Goal: Task Accomplishment & Management: Use online tool/utility

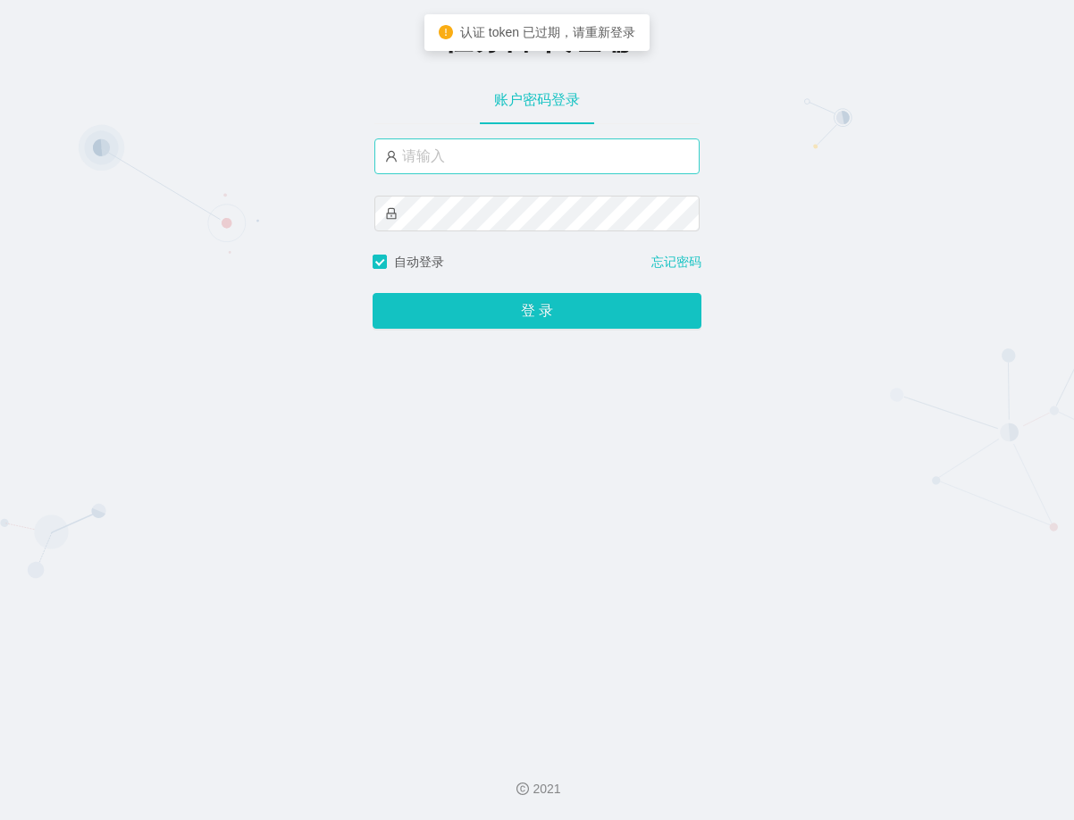
type input "[PERSON_NAME]"
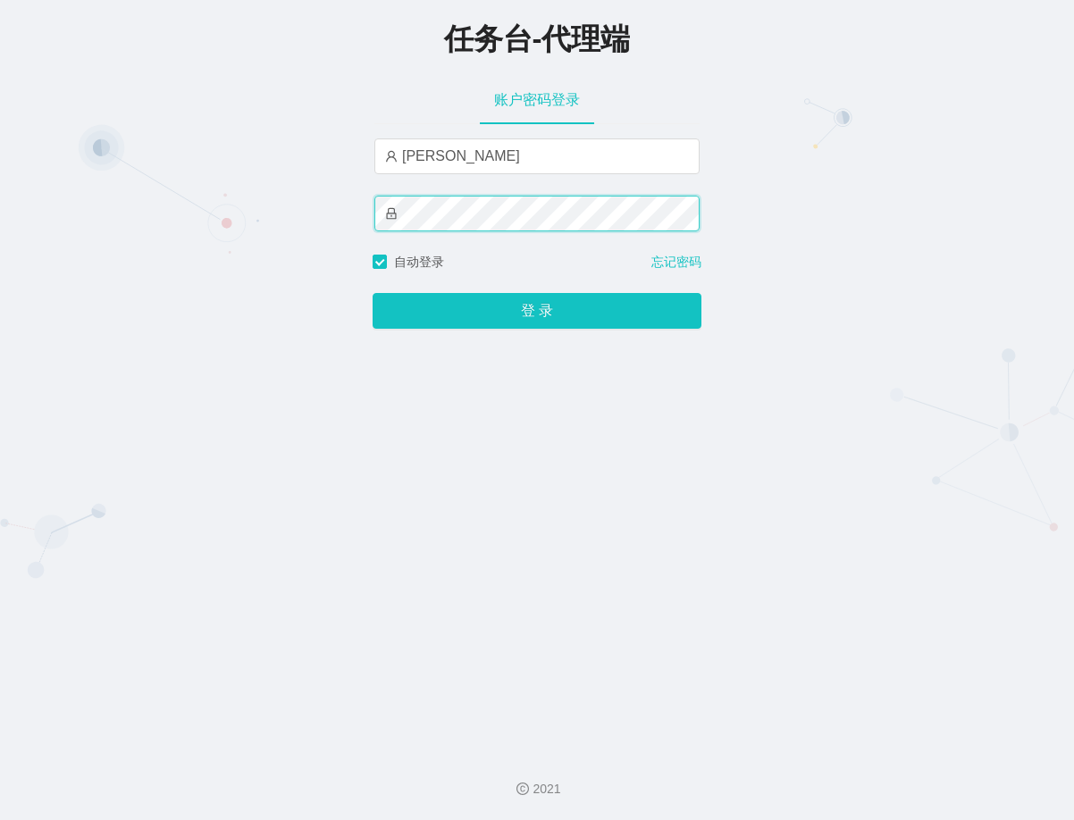
click at [373, 293] on button "登 录" at bounding box center [537, 311] width 329 height 36
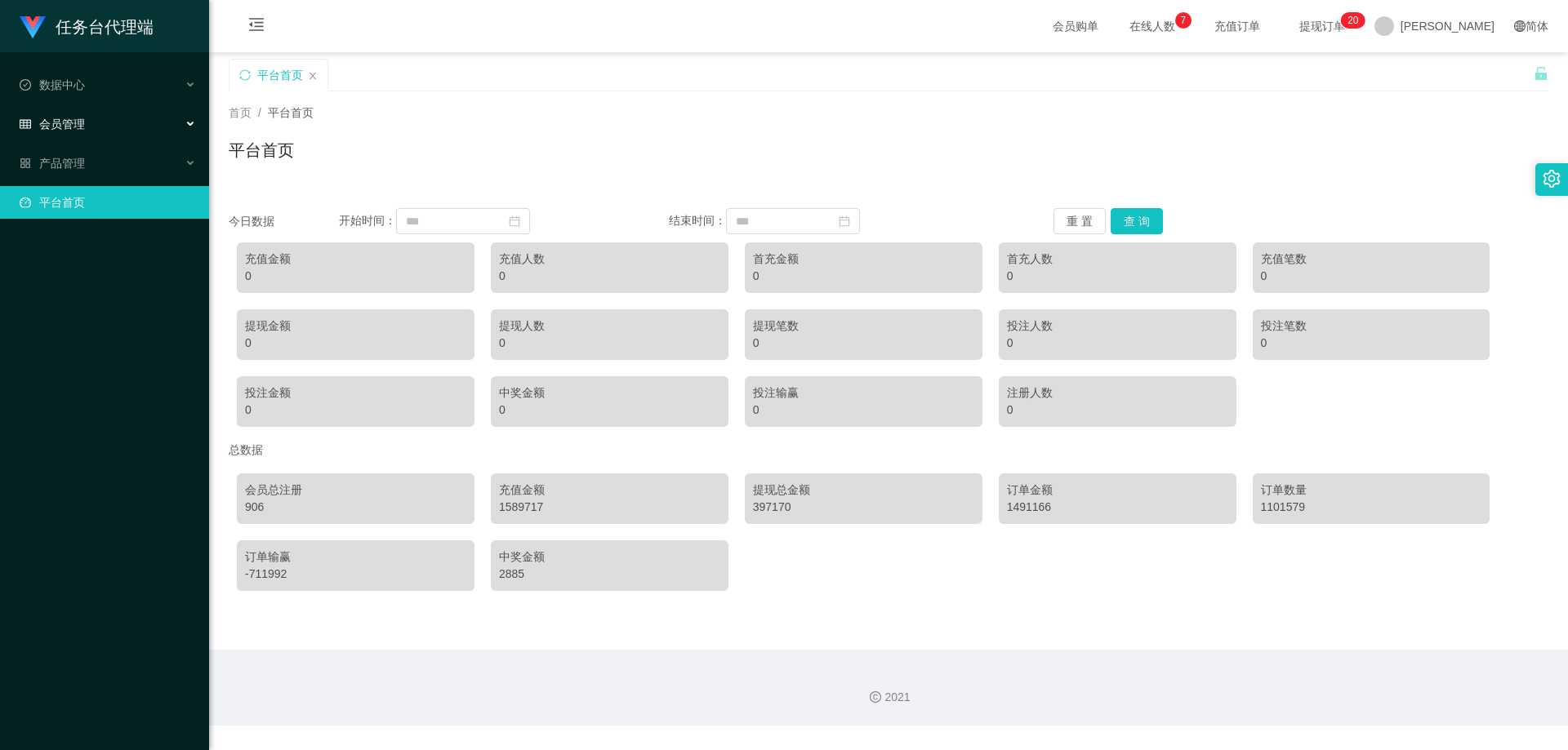
click at [143, 123] on div "会员管理" at bounding box center [104, 124] width 209 height 33
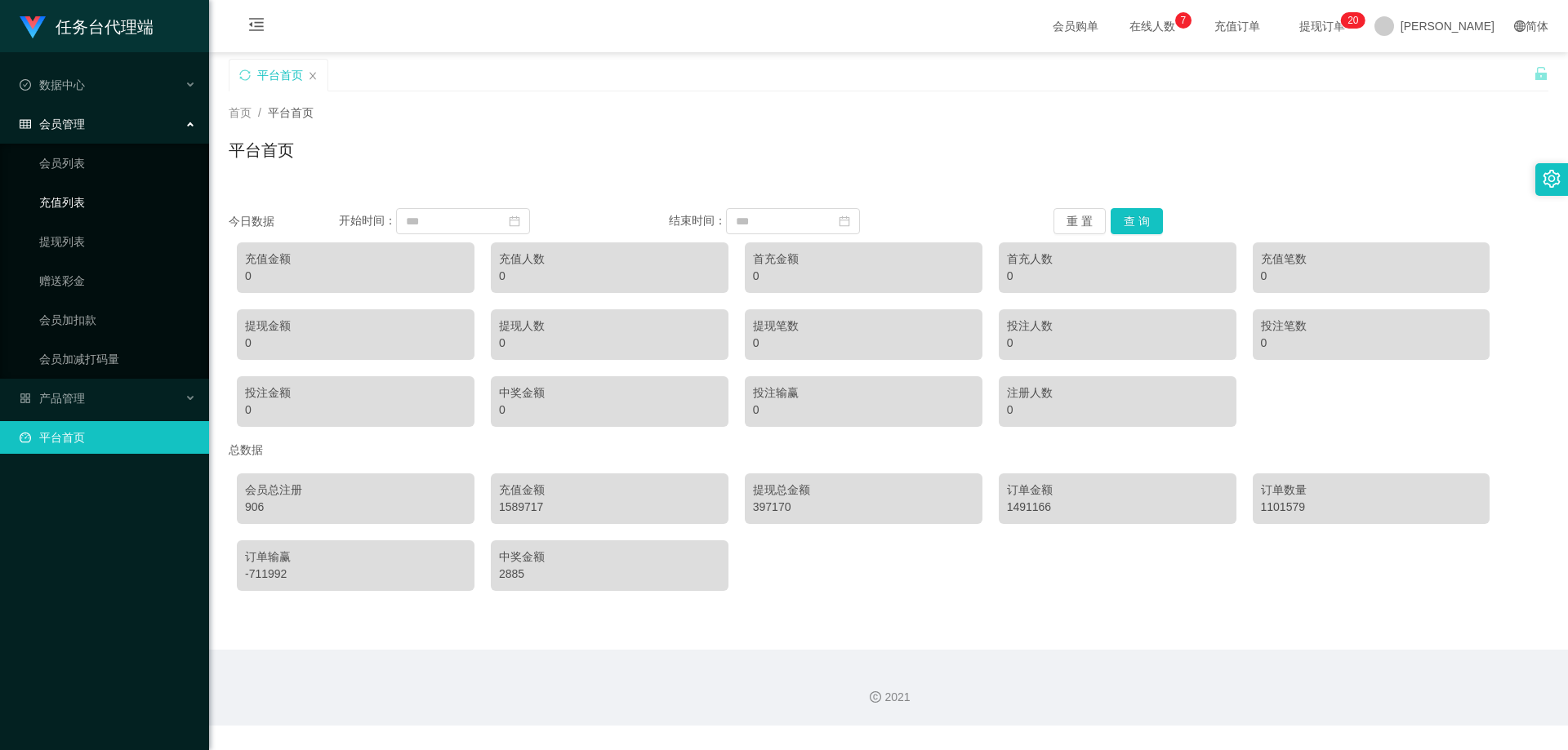
click at [62, 196] on link "充值列表" at bounding box center [118, 203] width 157 height 33
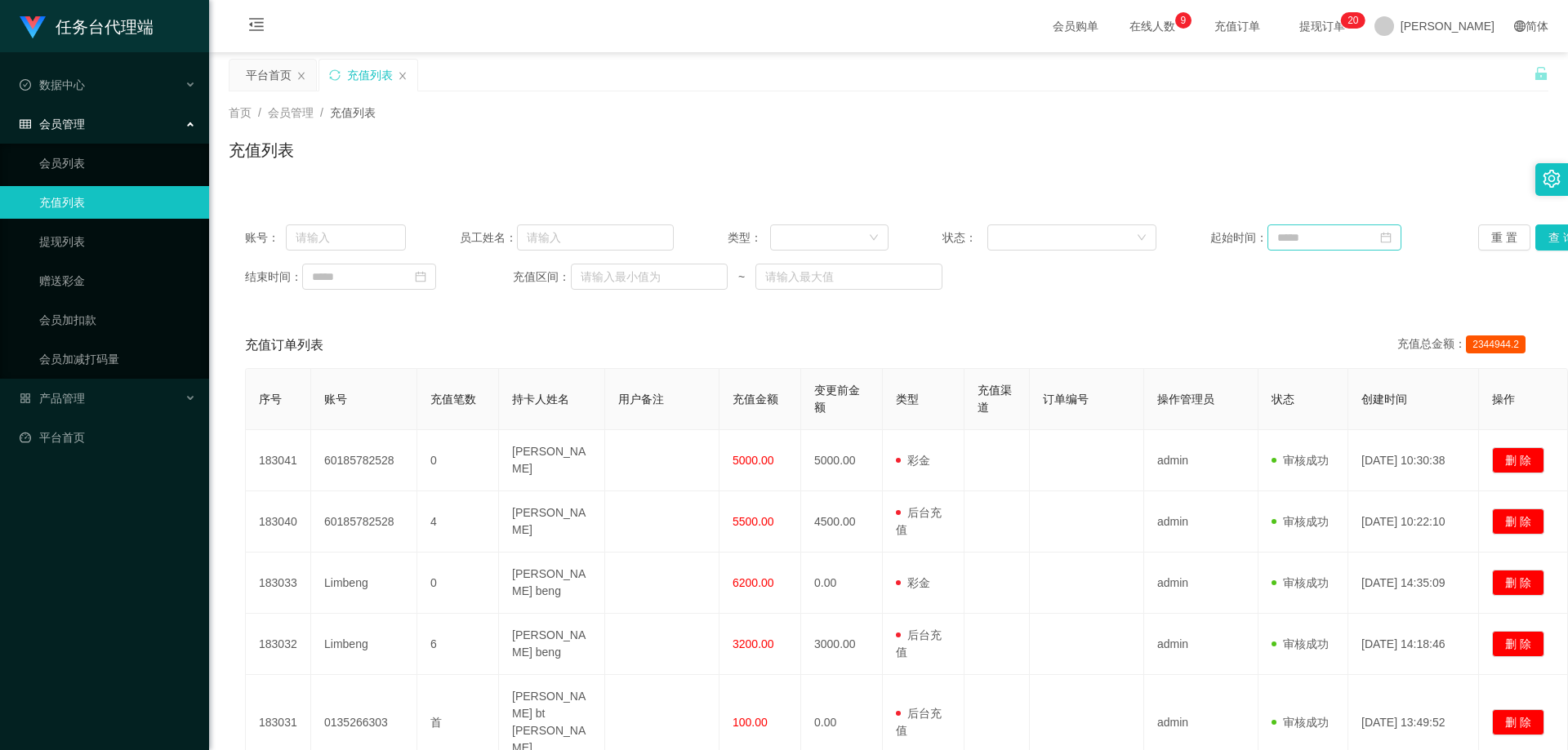
click at [980, 238] on icon "图标: calendar" at bounding box center [1385, 238] width 12 height 12
click at [980, 271] on link at bounding box center [1293, 267] width 15 height 33
click at [980, 330] on div "1" at bounding box center [1404, 326] width 19 height 19
type input "**********"
click at [426, 279] on icon "图标: calendar" at bounding box center [420, 277] width 12 height 12
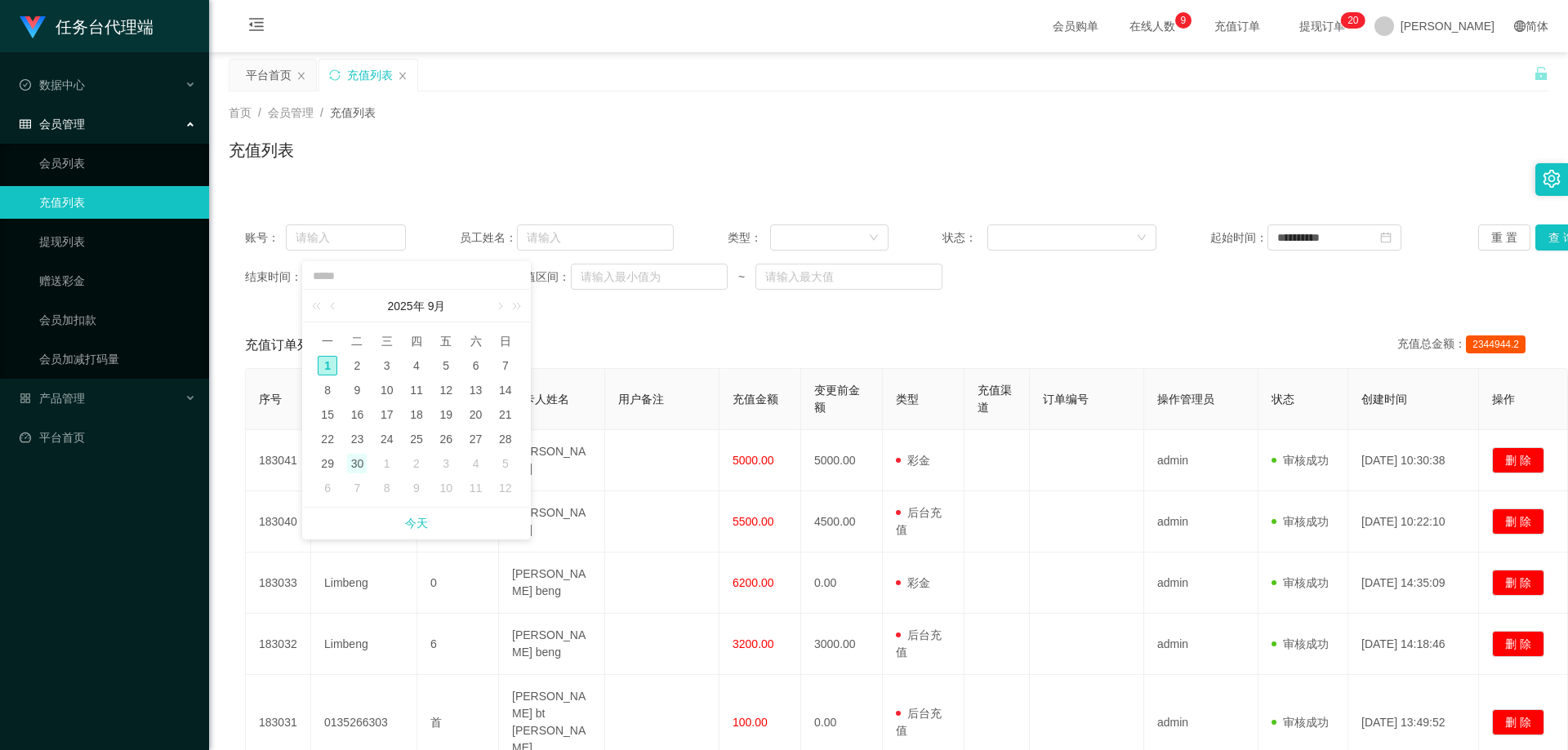
click at [357, 461] on div "30" at bounding box center [356, 463] width 19 height 19
click at [436, 279] on input "**********" at bounding box center [369, 277] width 134 height 26
click at [334, 303] on link at bounding box center [334, 306] width 15 height 33
click at [507, 462] on div "31" at bounding box center [504, 463] width 19 height 19
type input "**********"
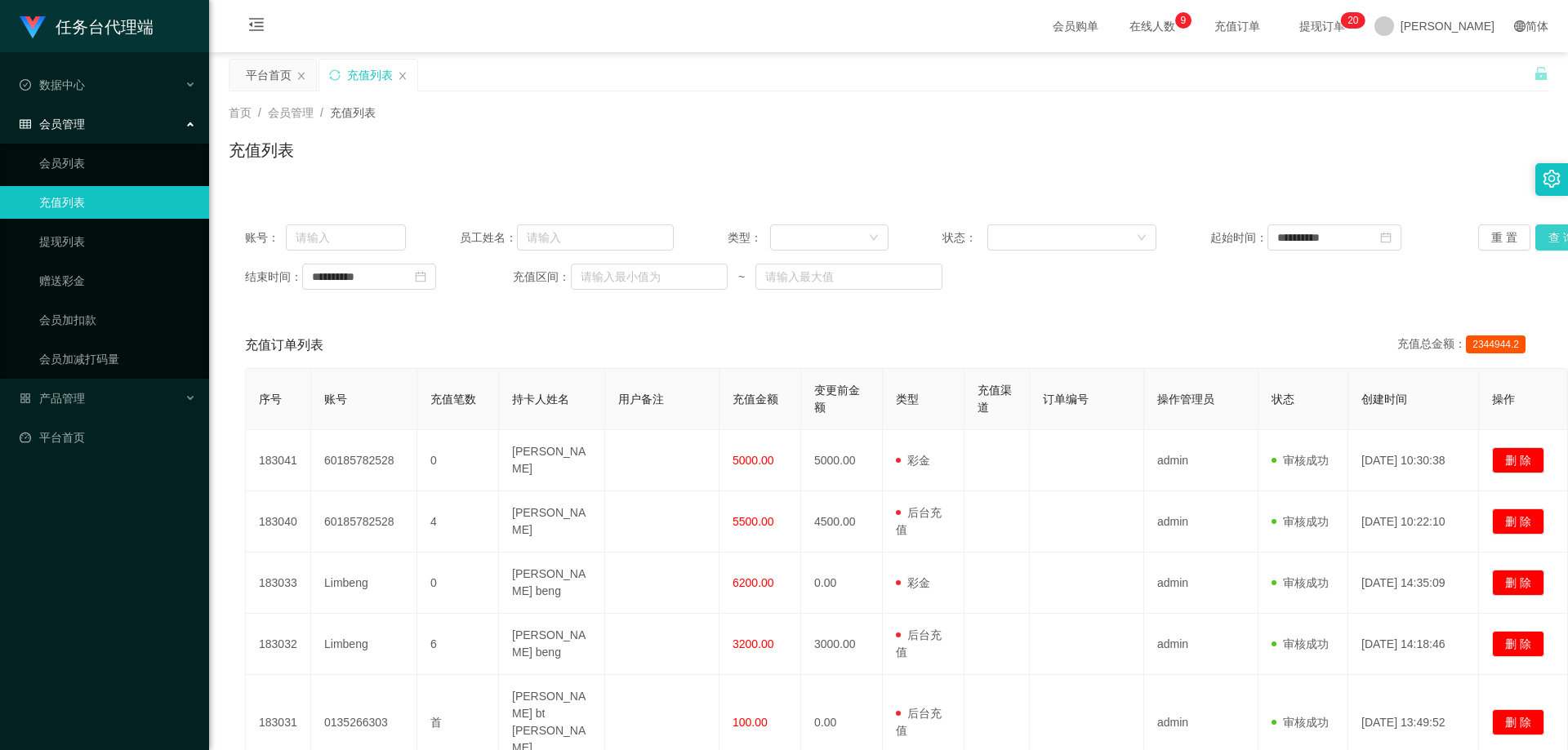
click at [980, 242] on button "查 询" at bounding box center [1561, 238] width 52 height 26
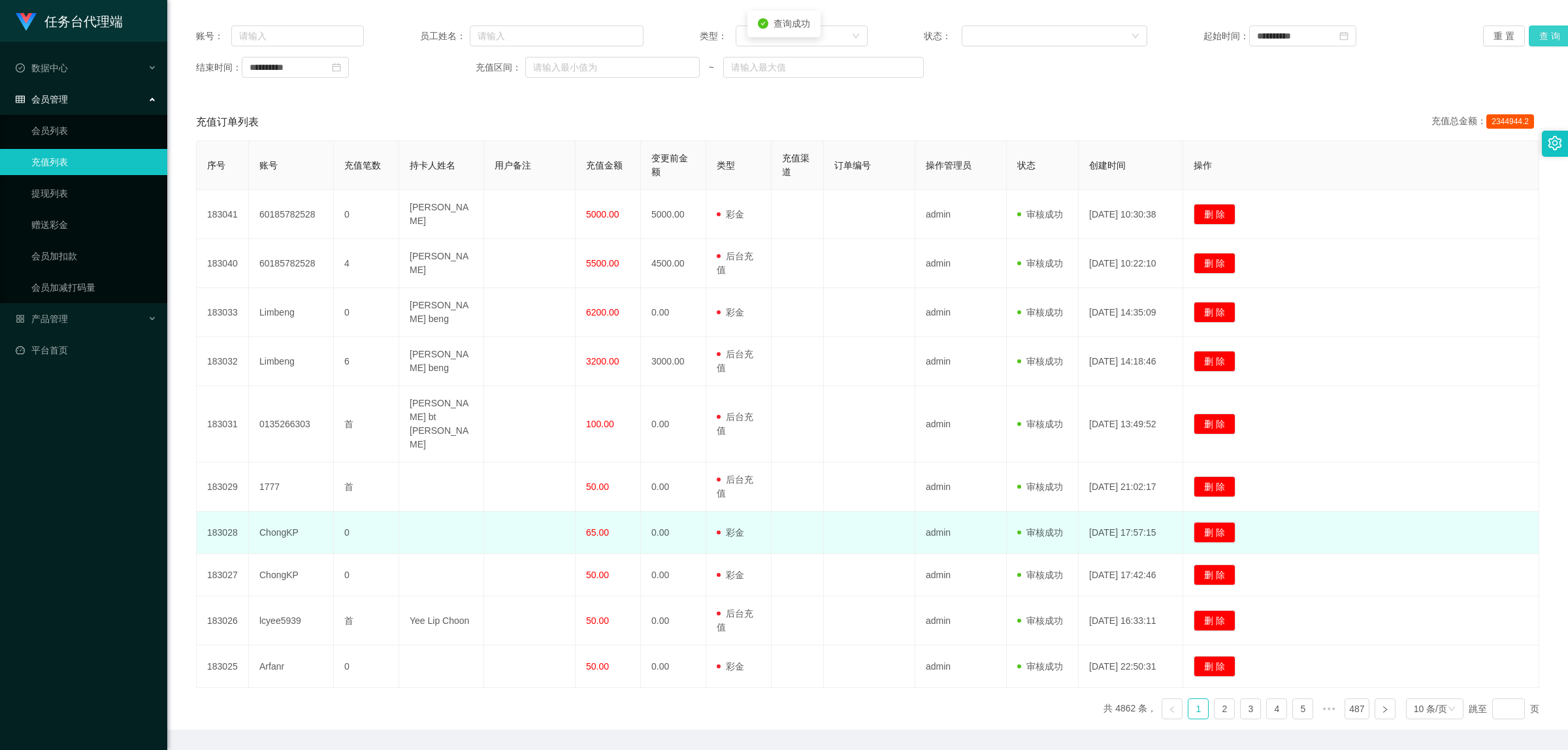
scroll to position [156, 0]
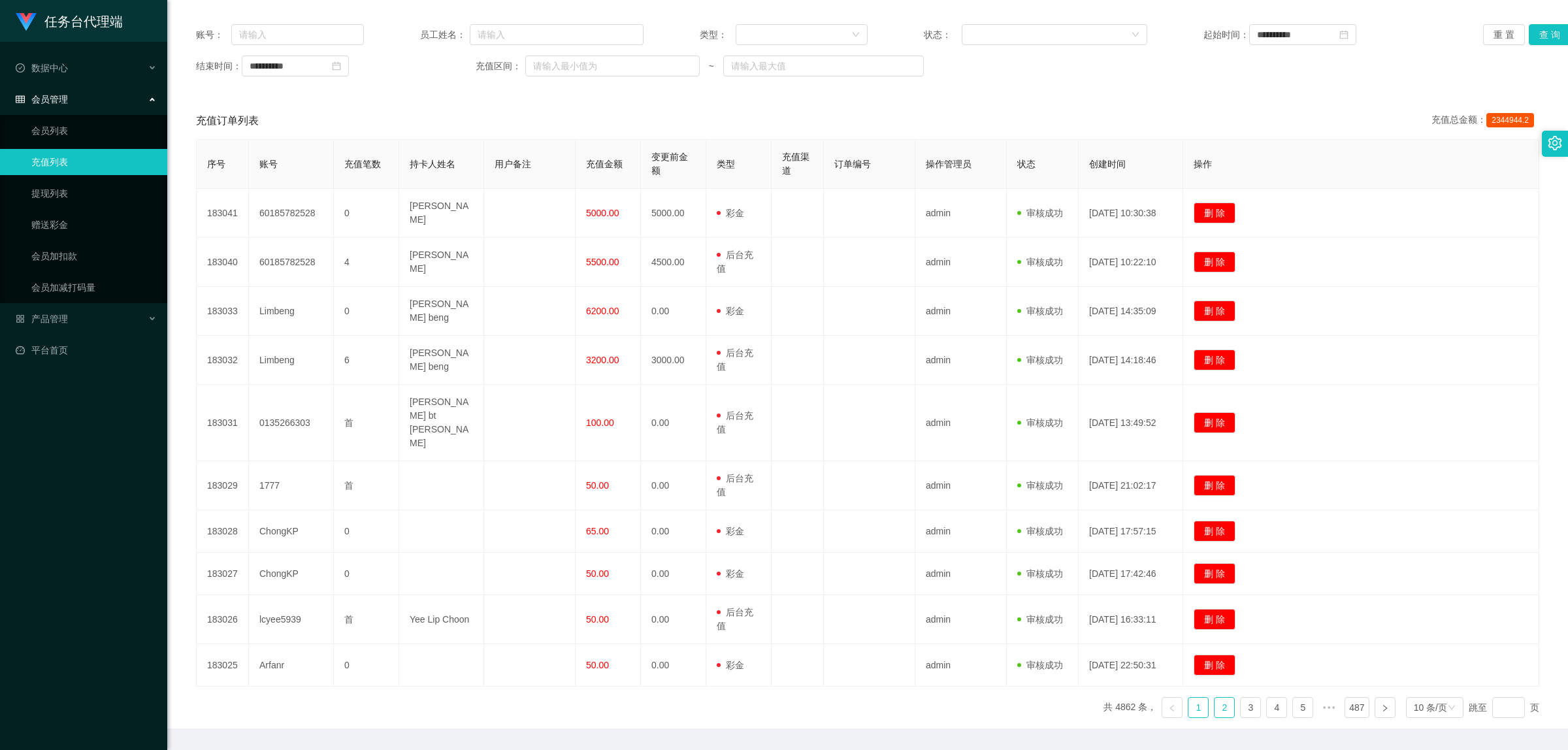
click at [784, 599] on link "2" at bounding box center [1224, 707] width 20 height 20
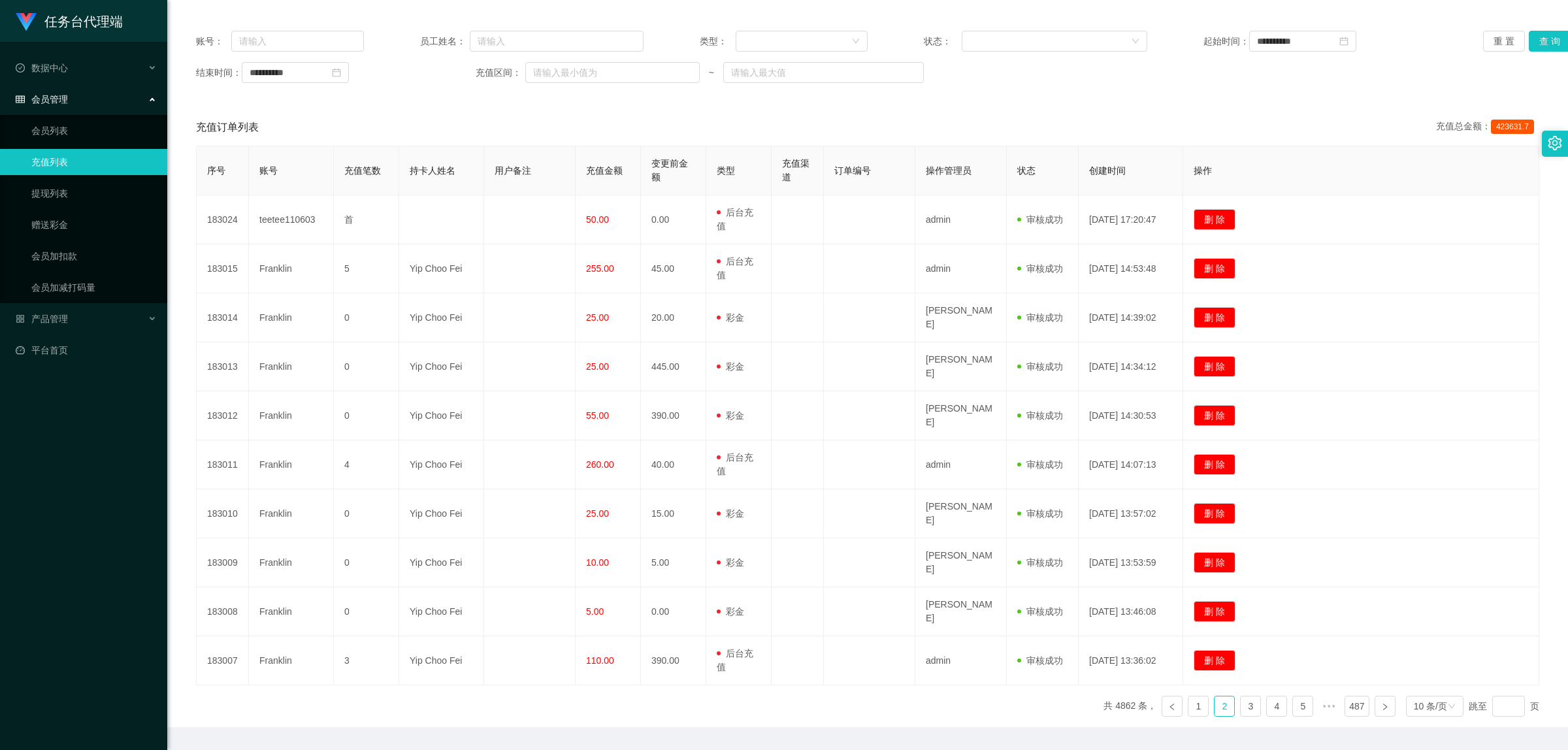
click at [697, 118] on div "充值订单列表 充值总金额： 423631.7" at bounding box center [867, 127] width 1343 height 37
click at [784, 118] on div "充值订单列表 充值总金额： 423631.7" at bounding box center [867, 127] width 1343 height 37
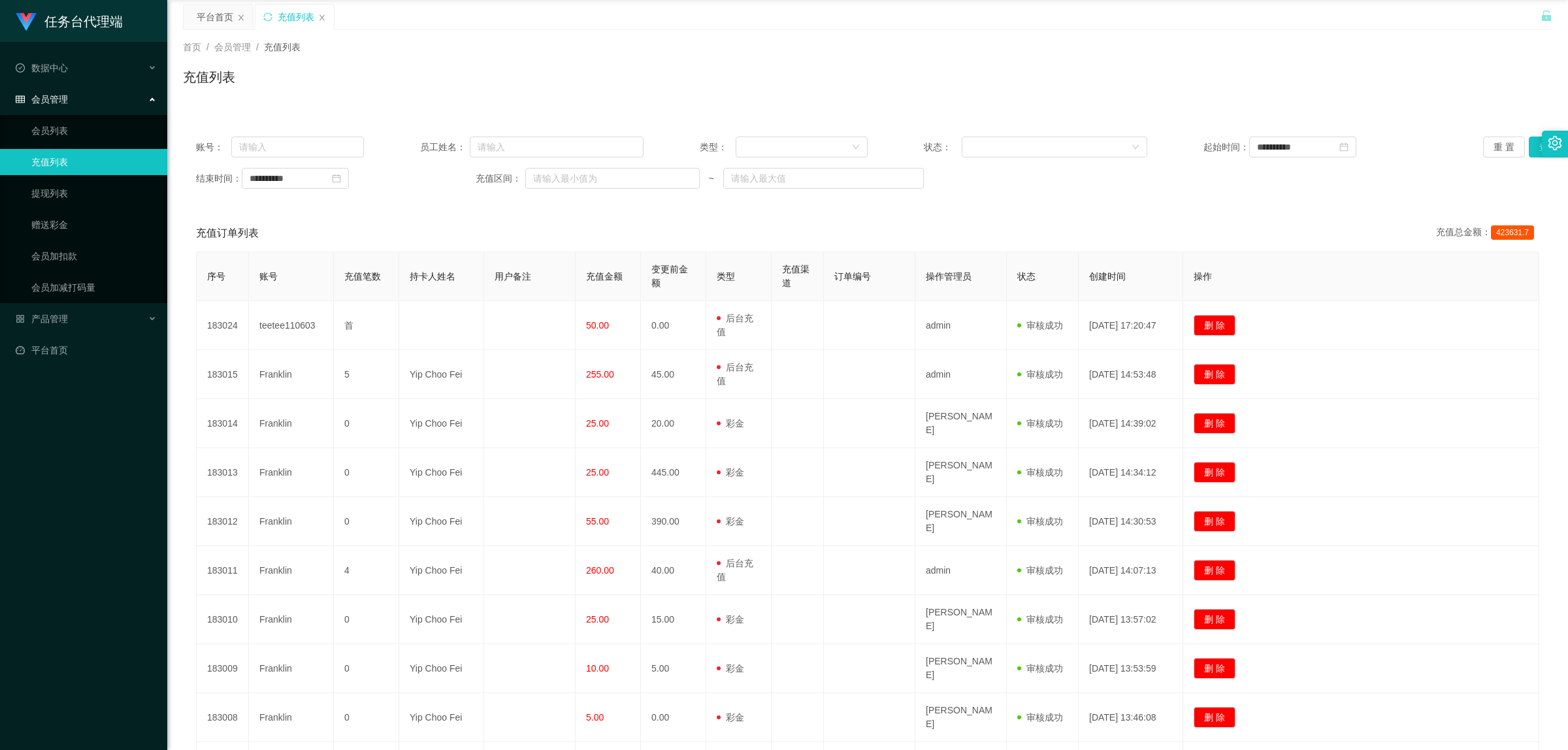
scroll to position [0, 0]
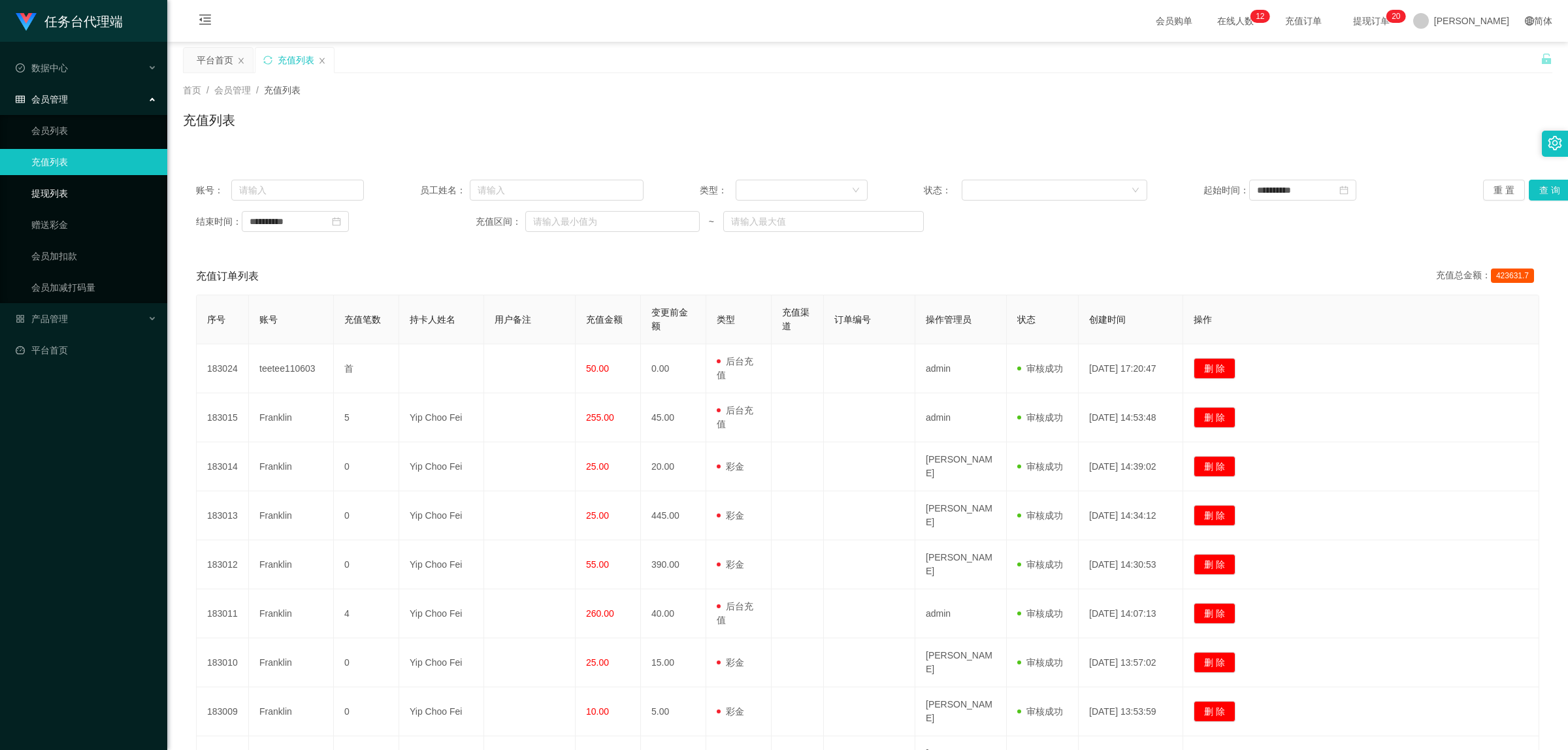
click at [98, 202] on link "提现列表" at bounding box center [94, 194] width 126 height 26
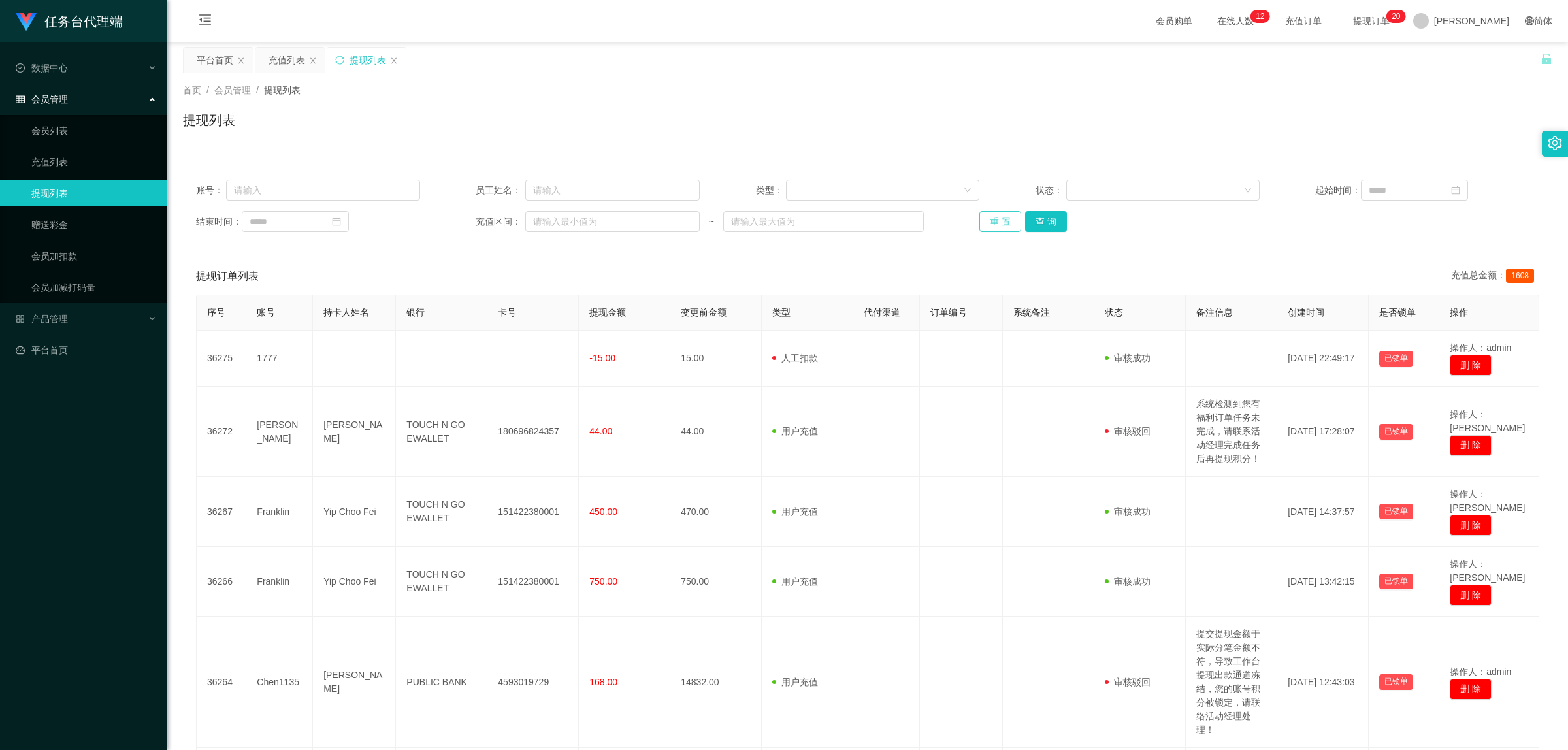
click at [784, 213] on button "重 置" at bounding box center [1000, 221] width 42 height 21
click at [784, 220] on button "重 置" at bounding box center [1007, 221] width 56 height 21
click at [39, 163] on link "充值列表" at bounding box center [94, 162] width 126 height 26
